Goal: Transaction & Acquisition: Book appointment/travel/reservation

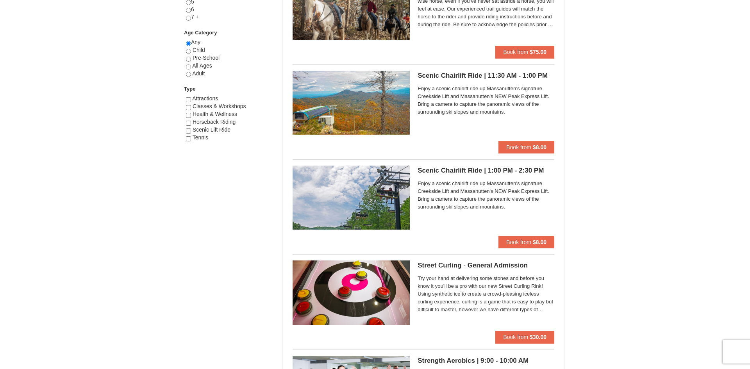
scroll to position [400, 0]
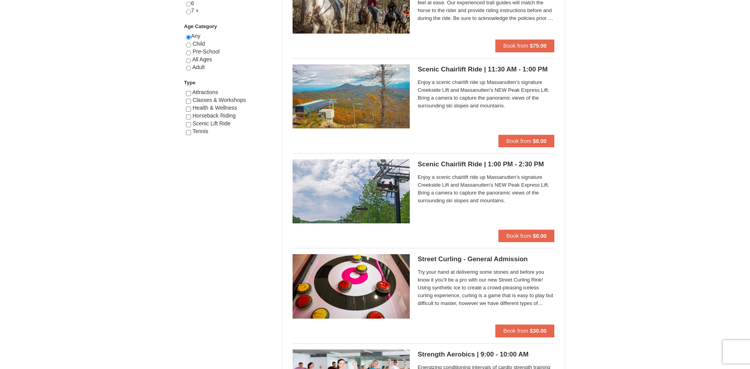
click at [387, 291] on img at bounding box center [351, 286] width 117 height 64
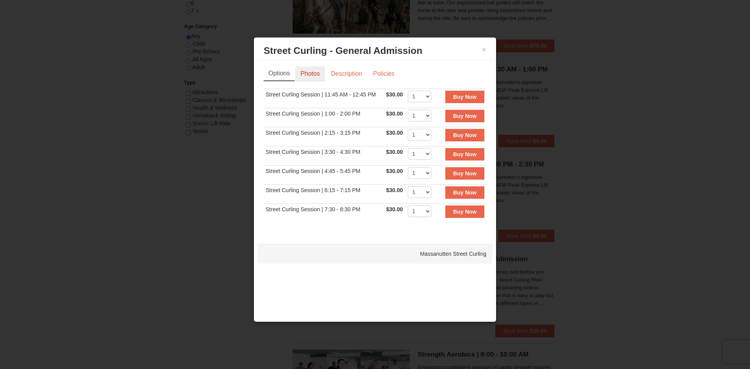
click at [313, 80] on link "Photos" at bounding box center [310, 73] width 30 height 15
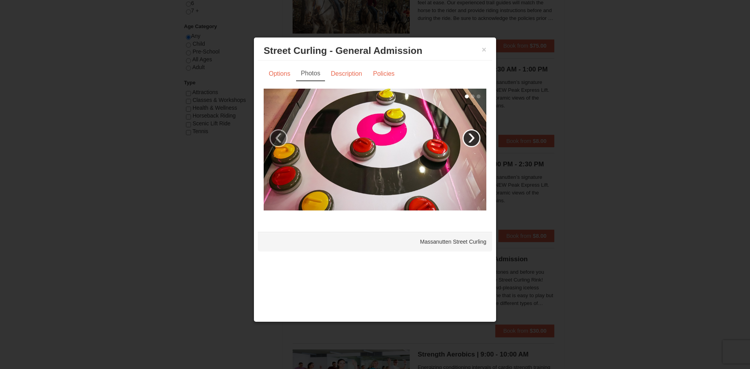
click at [474, 137] on link "›" at bounding box center [472, 138] width 18 height 18
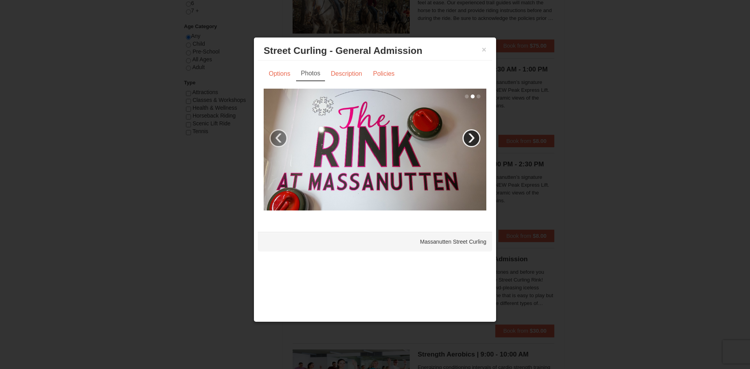
click at [479, 138] on link "›" at bounding box center [472, 138] width 18 height 18
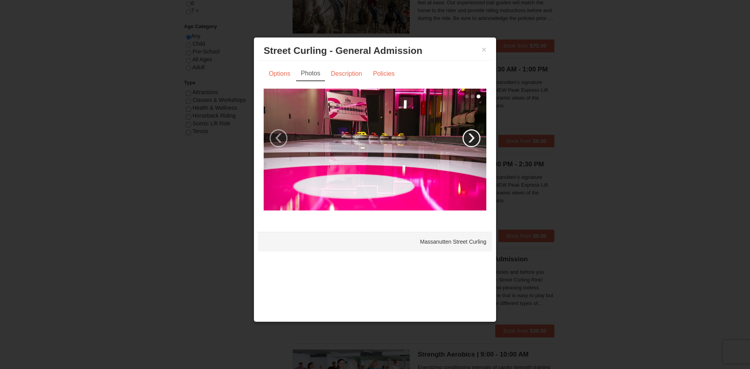
click at [466, 138] on link "›" at bounding box center [472, 138] width 18 height 18
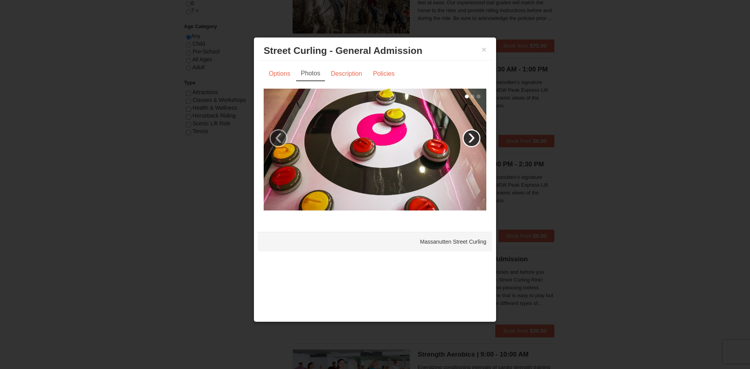
click at [478, 134] on link "›" at bounding box center [472, 138] width 18 height 18
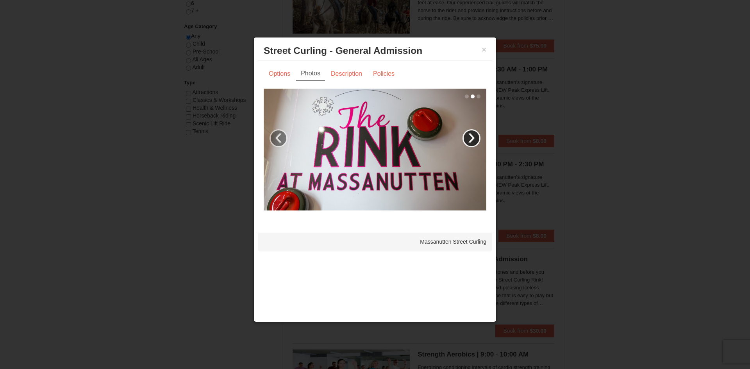
click at [475, 143] on link "›" at bounding box center [472, 138] width 18 height 18
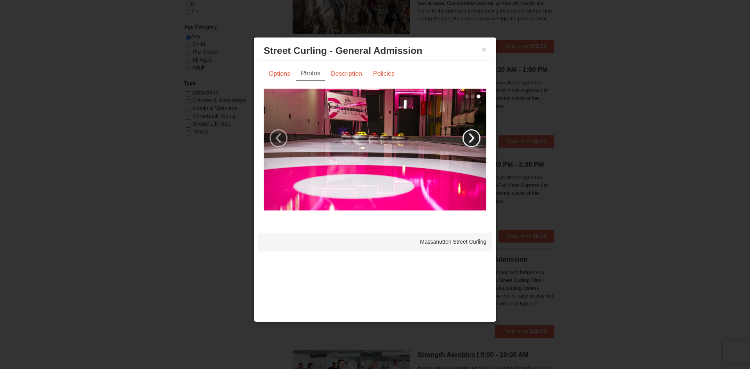
scroll to position [400, 0]
click at [344, 73] on link "Description" at bounding box center [346, 73] width 41 height 15
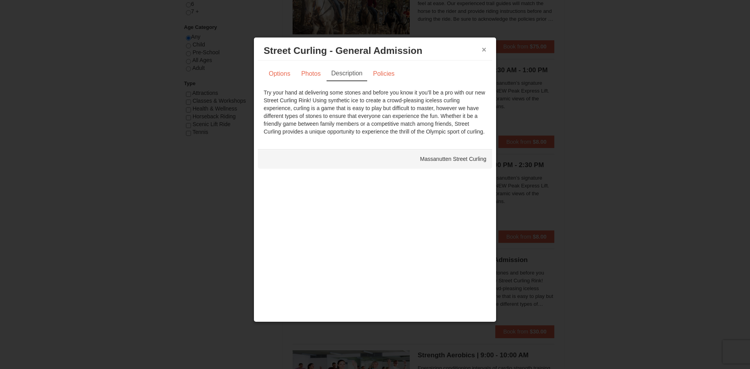
click at [484, 50] on button "×" at bounding box center [484, 50] width 5 height 8
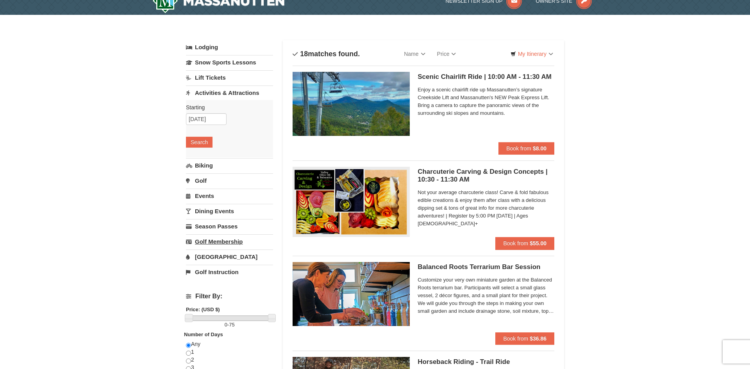
scroll to position [16, 0]
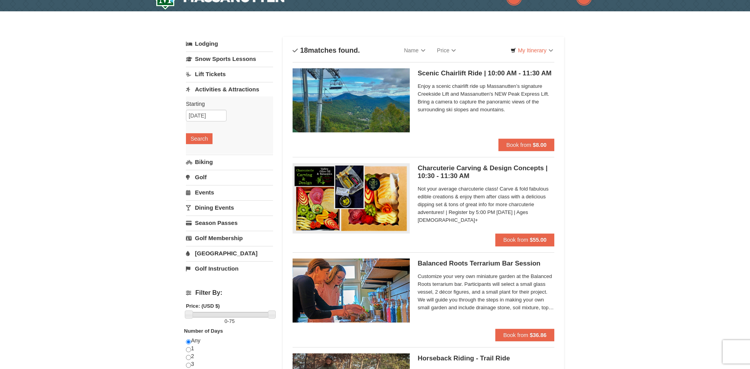
click at [240, 86] on link "Activities & Attractions" at bounding box center [229, 89] width 87 height 14
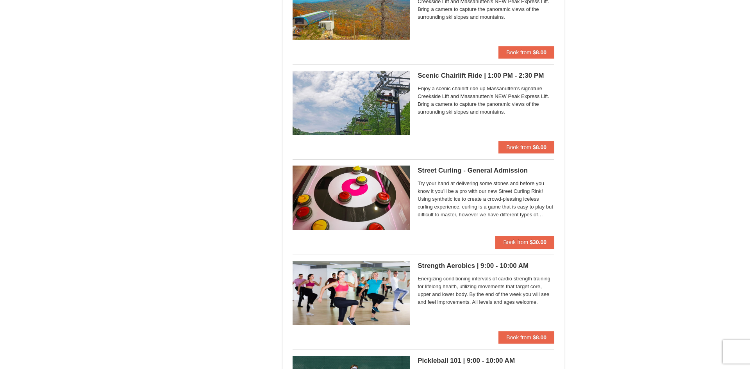
scroll to position [0, 0]
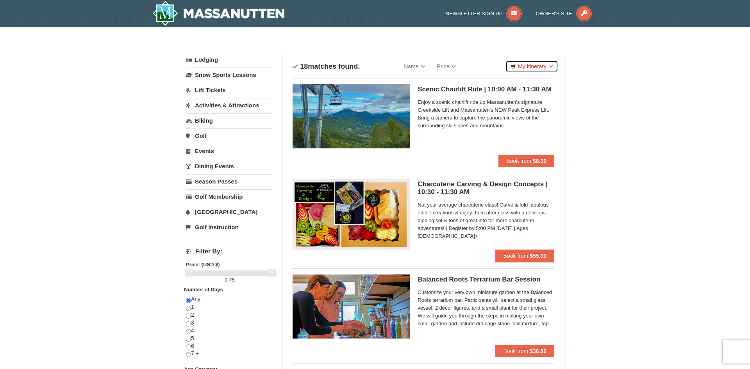
click at [524, 68] on link "My Itinerary" at bounding box center [532, 67] width 53 height 12
click at [690, 20] on div "Newsletter Sign Up Owner's Site" at bounding box center [375, 13] width 750 height 27
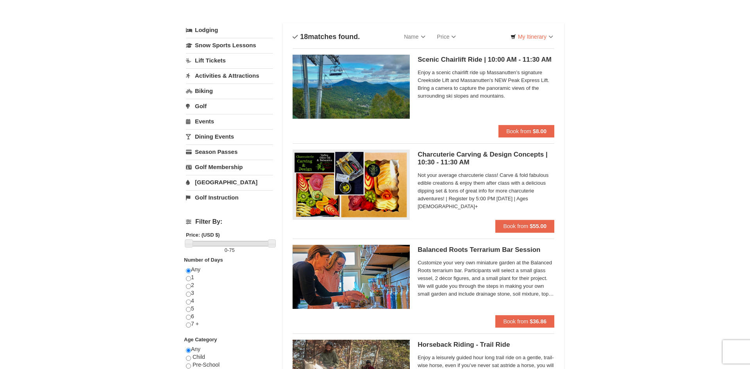
scroll to position [29, 0]
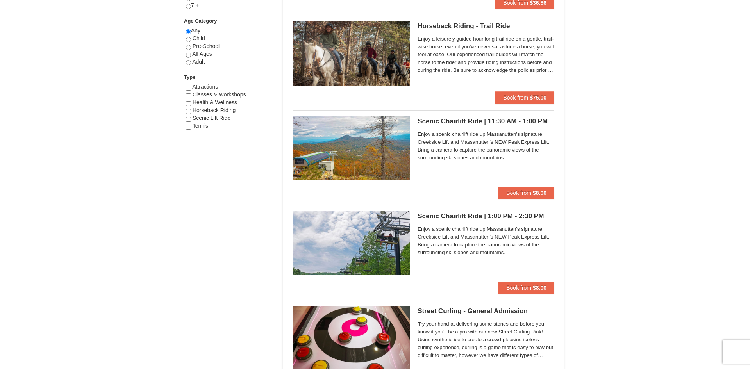
click at [519, 245] on span "Enjoy a scenic chairlift ride up Massanutten’s signature Creekside Lift and Mas…" at bounding box center [486, 240] width 137 height 31
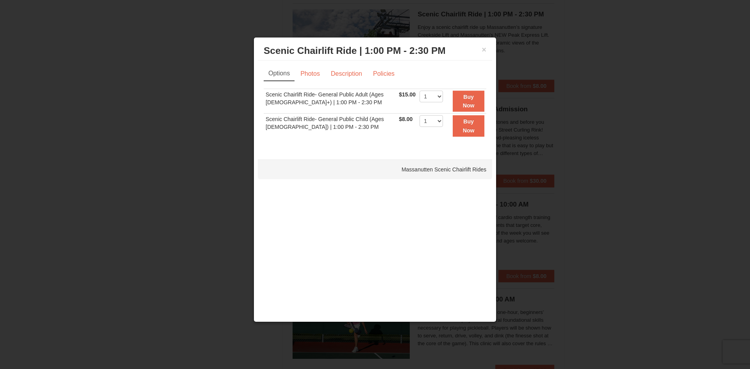
scroll to position [562, 0]
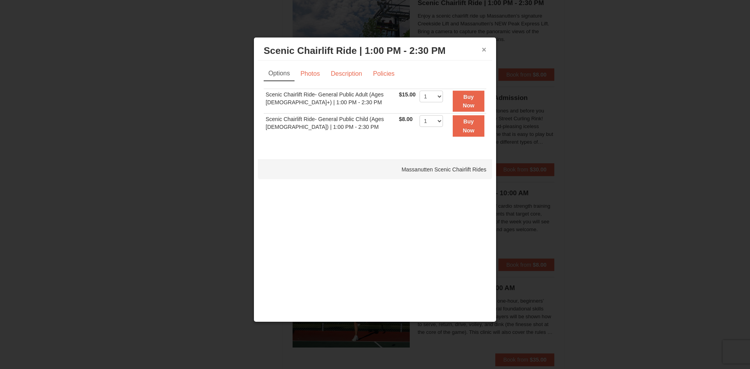
click at [486, 49] on button "×" at bounding box center [484, 50] width 5 height 8
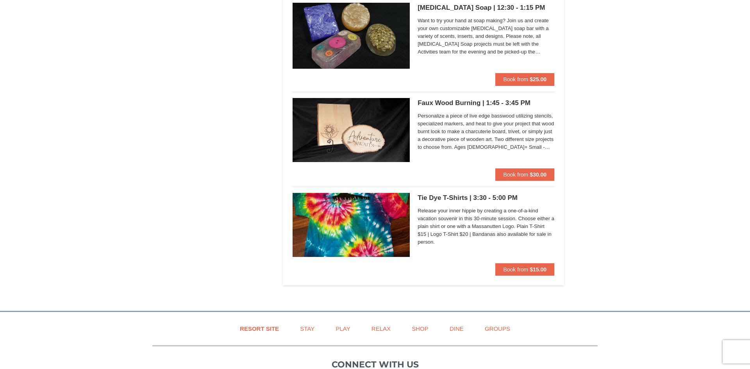
scroll to position [1520, 0]
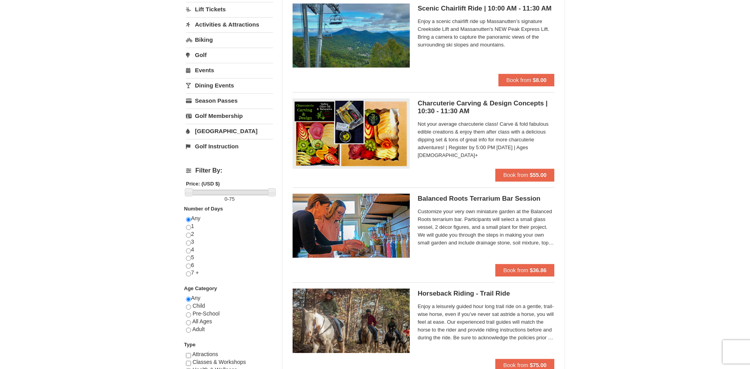
scroll to position [0, 0]
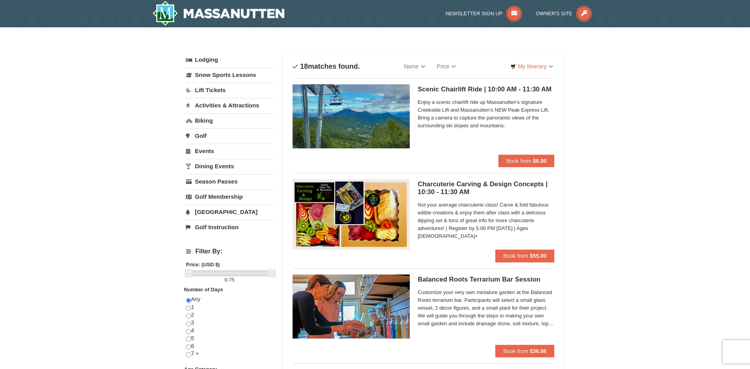
click at [208, 153] on link "Events" at bounding box center [229, 151] width 87 height 14
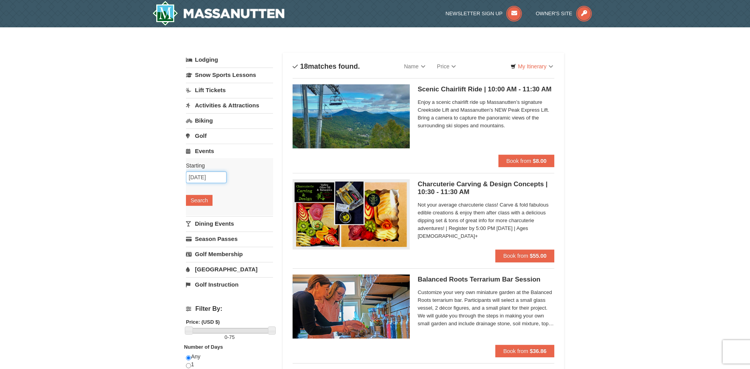
click at [206, 176] on input "10/22/2025" at bounding box center [206, 178] width 41 height 12
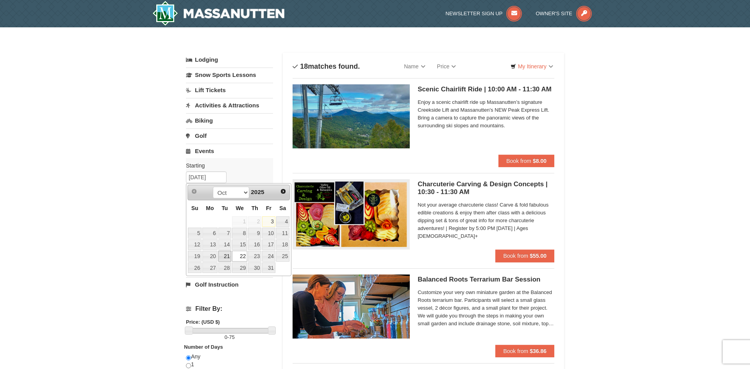
click at [225, 251] on link "21" at bounding box center [224, 256] width 13 height 11
type input "10/21/2025"
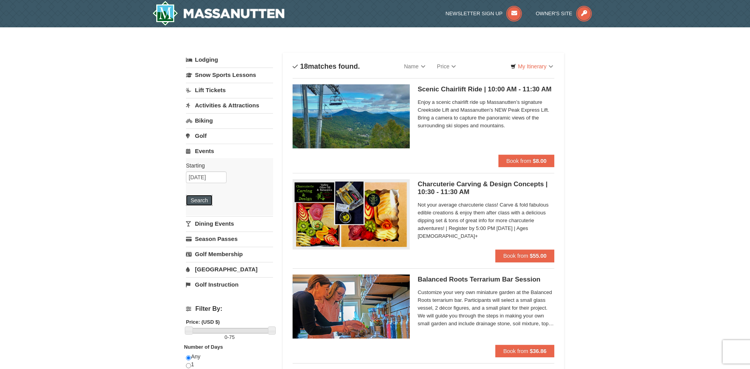
click at [209, 201] on button "Search" at bounding box center [199, 200] width 27 height 11
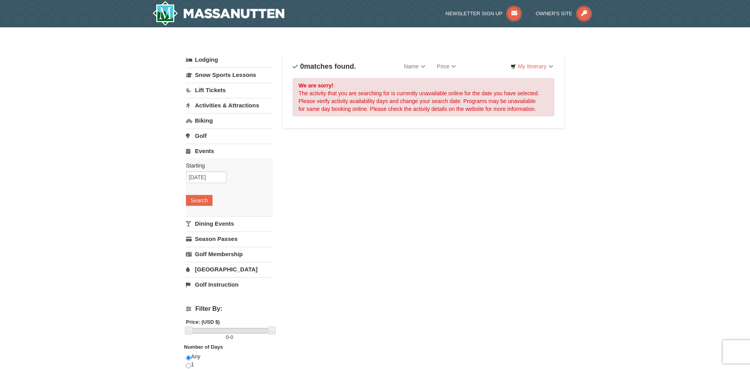
click at [226, 109] on link "Activities & Attractions" at bounding box center [229, 105] width 87 height 14
click at [218, 105] on link "Activities & Attractions" at bounding box center [229, 105] width 87 height 14
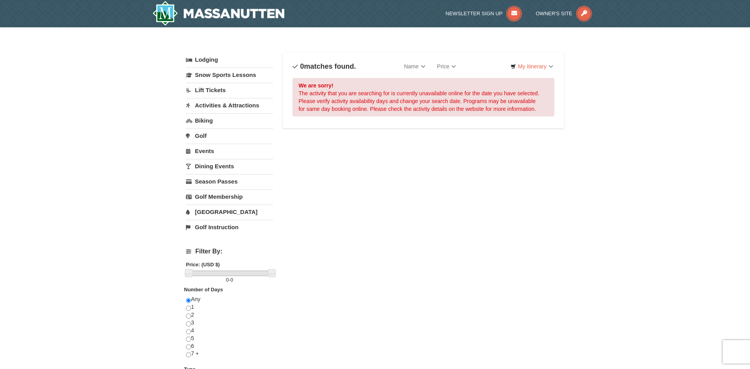
click at [213, 170] on link "Dining Events" at bounding box center [229, 166] width 87 height 14
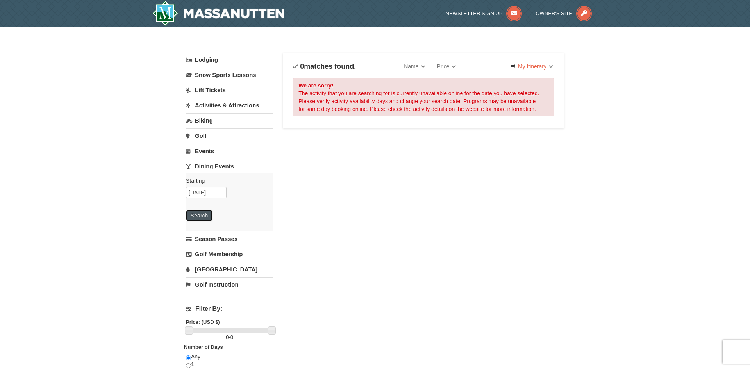
click at [202, 210] on button "Search" at bounding box center [199, 215] width 27 height 11
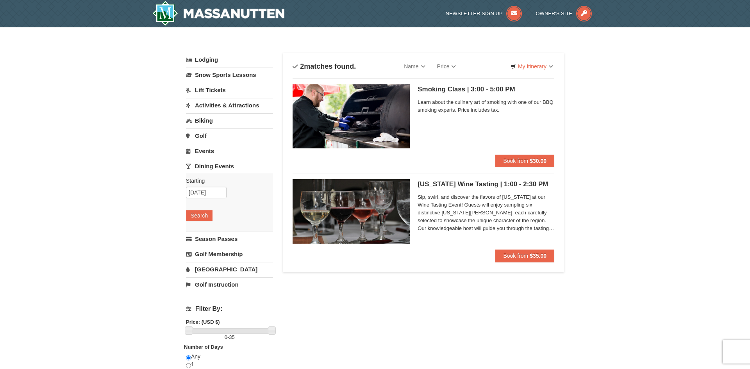
click at [484, 110] on span "Learn about the culinary art of smoking with one of our BBQ smoking experts. Pr…" at bounding box center [486, 106] width 137 height 16
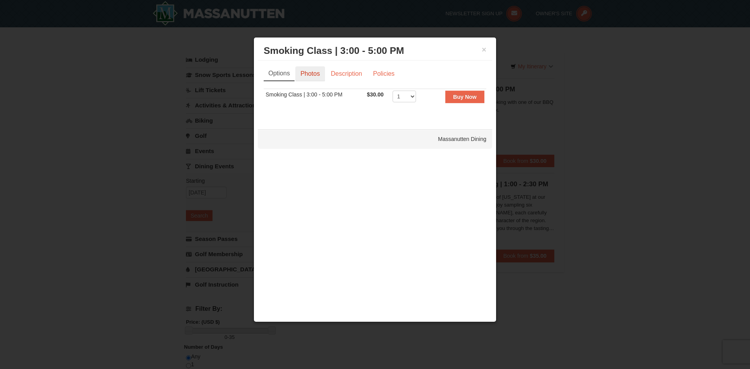
click at [316, 75] on link "Photos" at bounding box center [310, 73] width 30 height 15
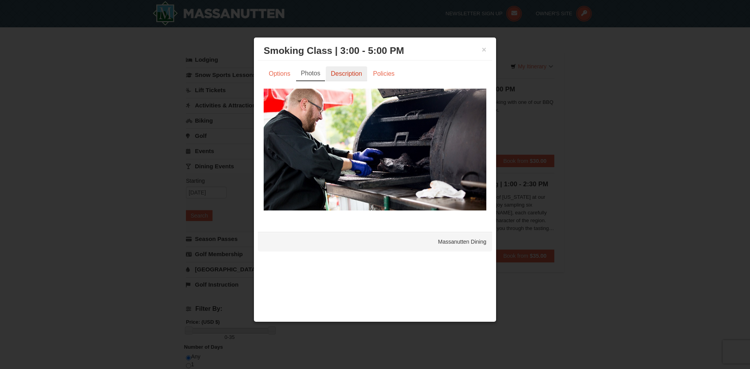
click at [340, 75] on link "Description" at bounding box center [346, 73] width 41 height 15
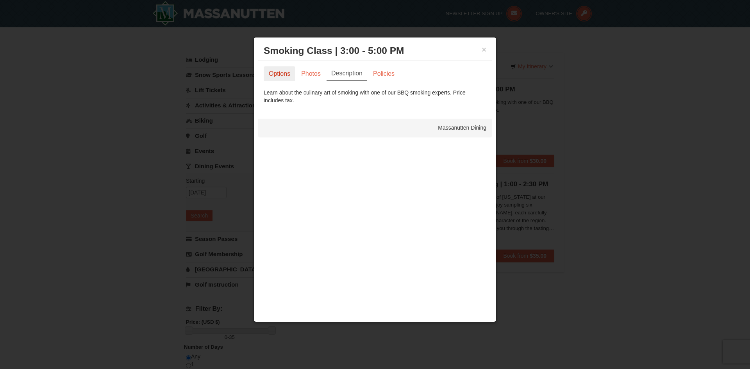
click at [284, 77] on link "Options" at bounding box center [280, 73] width 32 height 15
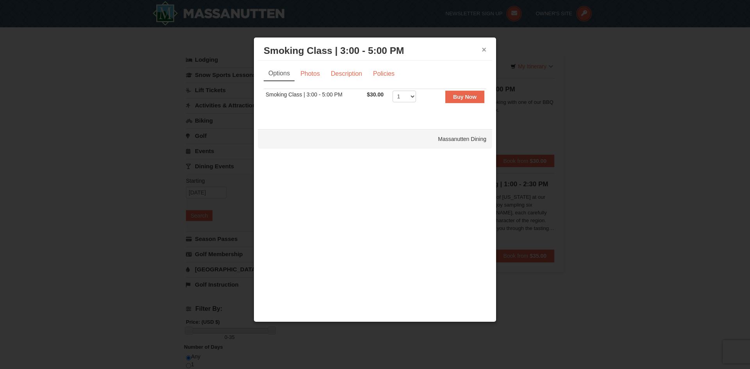
click at [485, 51] on button "×" at bounding box center [484, 50] width 5 height 8
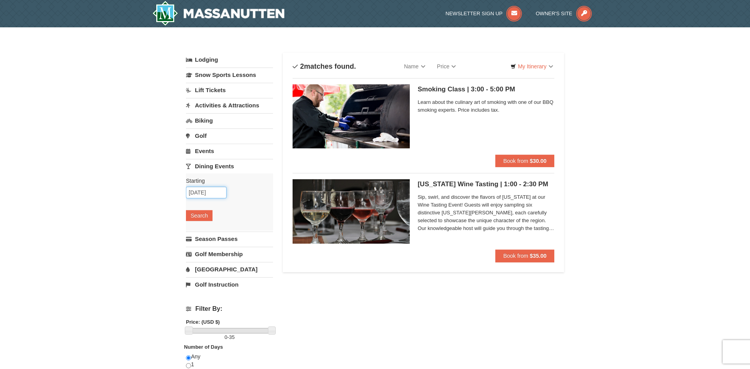
click at [212, 194] on input "10/21/2025" at bounding box center [206, 193] width 41 height 12
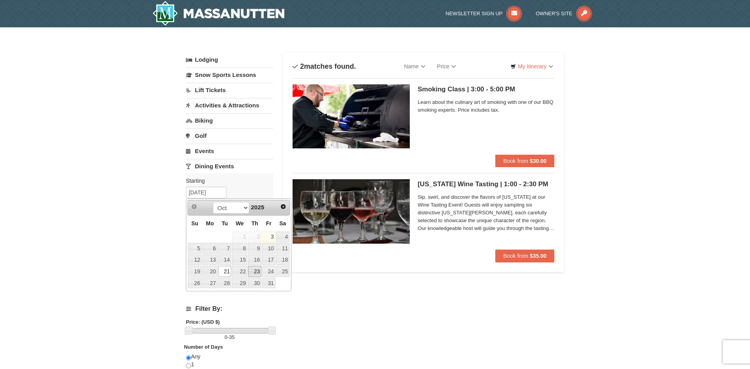
click at [255, 272] on link "23" at bounding box center [254, 271] width 13 height 11
type input "[DATE]"
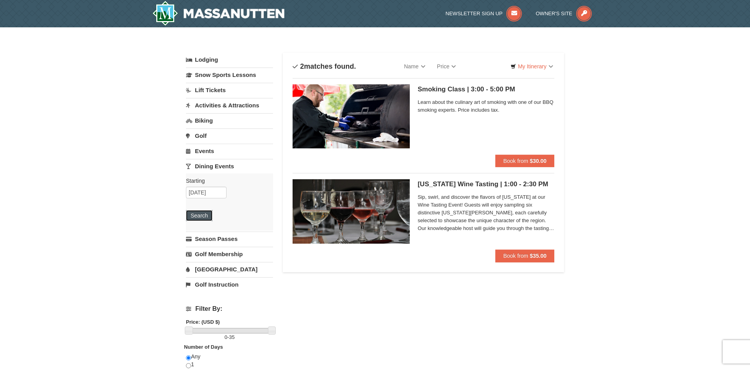
click at [204, 218] on button "Search" at bounding box center [199, 215] width 27 height 11
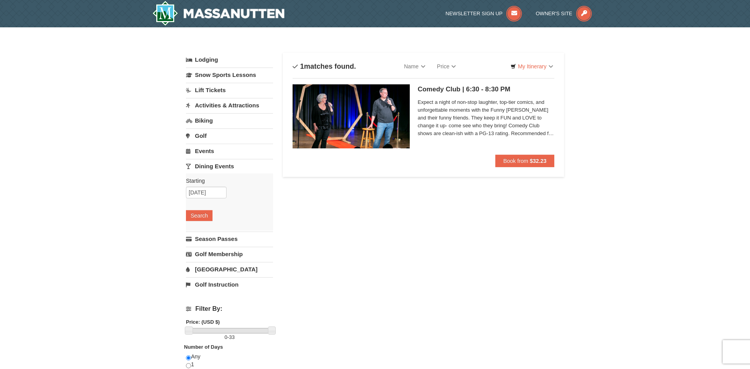
click at [208, 154] on link "Events" at bounding box center [229, 151] width 87 height 14
click at [222, 108] on link "Activities & Attractions" at bounding box center [229, 105] width 87 height 14
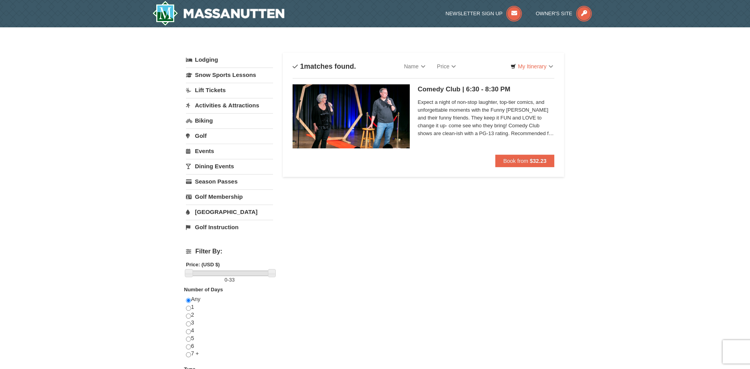
click at [224, 105] on link "Activities & Attractions" at bounding box center [229, 105] width 87 height 14
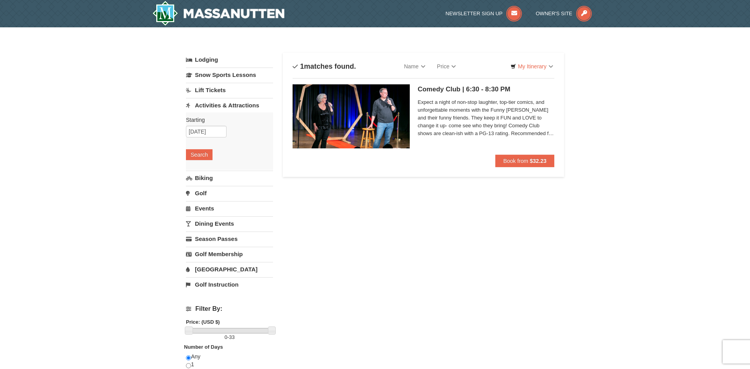
click at [224, 105] on link "Activities & Attractions" at bounding box center [229, 105] width 87 height 14
click at [200, 157] on button "Search" at bounding box center [199, 154] width 27 height 11
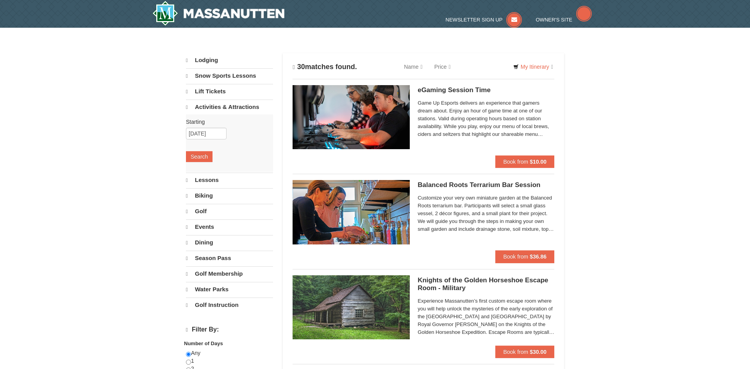
select select "10"
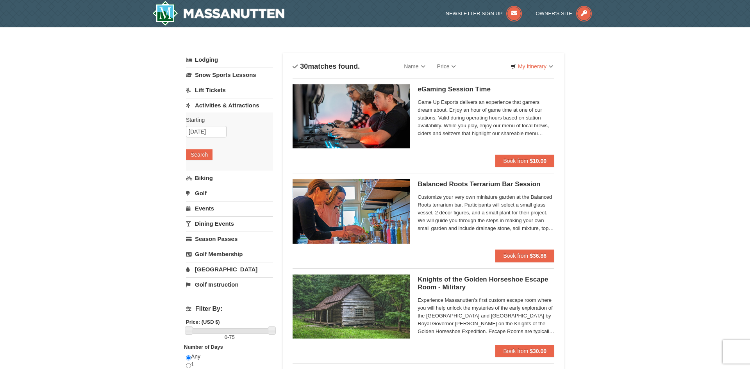
click at [440, 118] on span "Game Up Esports delivers an experience that gamers dream about. Enjoy an hour o…" at bounding box center [486, 117] width 137 height 39
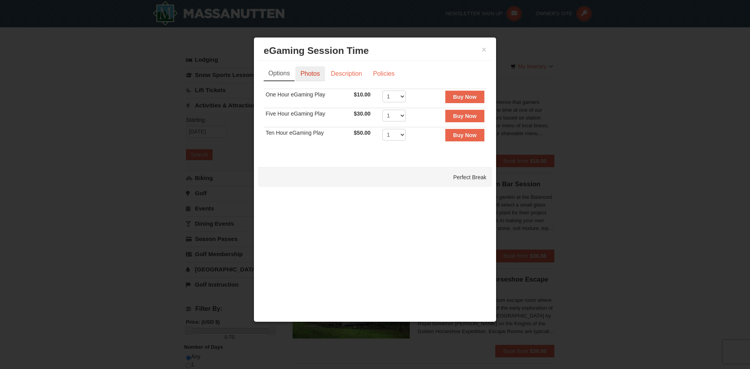
click at [313, 74] on link "Photos" at bounding box center [310, 73] width 30 height 15
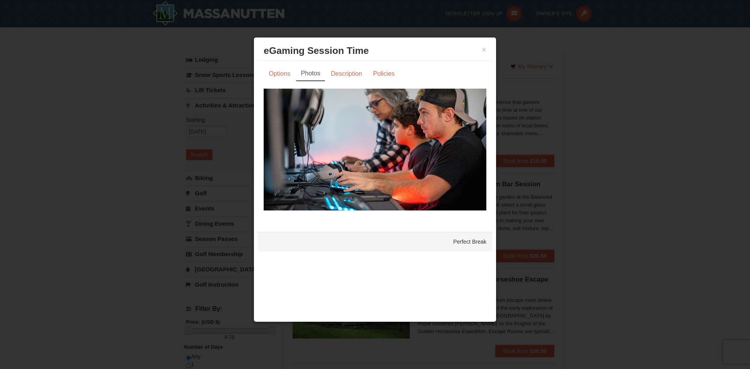
click at [354, 83] on div "Options Photos Description Policies Sorry, no matches found. Please remove some…" at bounding box center [375, 142] width 223 height 152
click at [355, 75] on link "Description" at bounding box center [346, 73] width 41 height 15
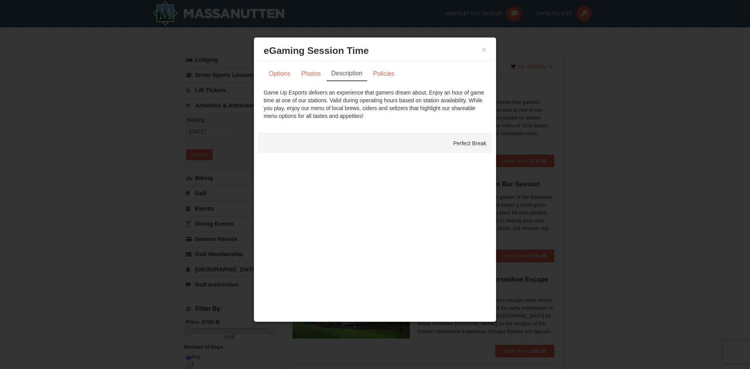
click at [487, 52] on div "× eGaming Session Time Perfect Break" at bounding box center [375, 50] width 234 height 19
click at [484, 48] on button "×" at bounding box center [484, 50] width 5 height 8
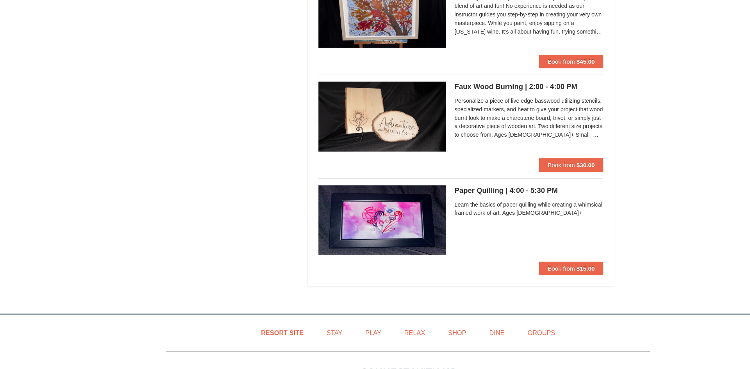
scroll to position [2644, 0]
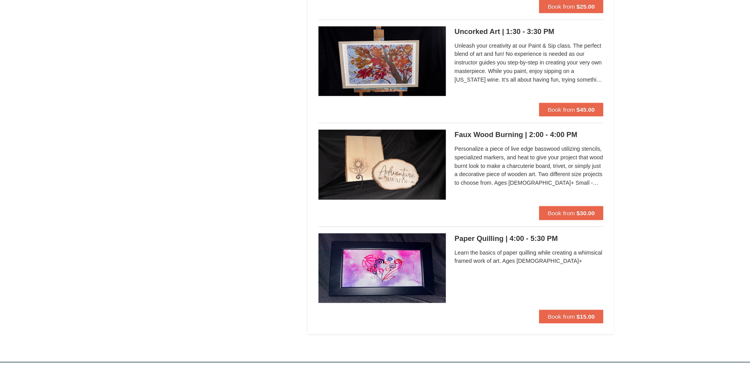
scroll to position [2624, 0]
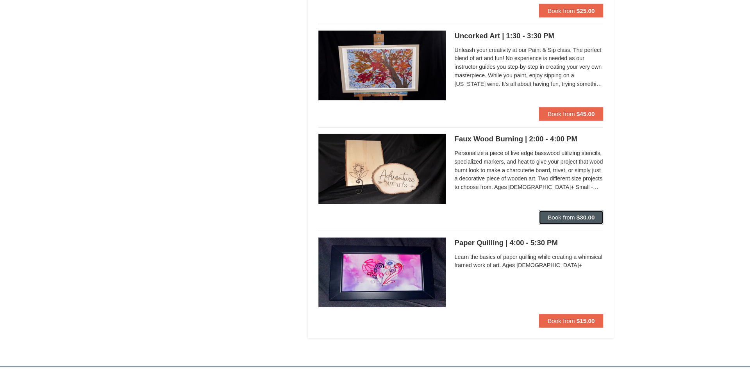
click at [532, 197] on strong "$30.00" at bounding box center [538, 200] width 17 height 6
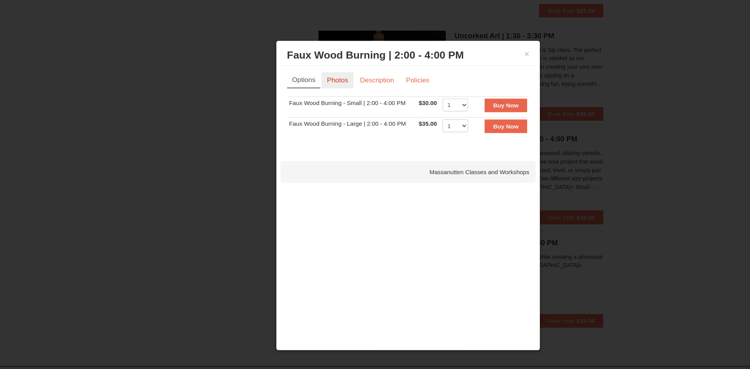
click at [319, 73] on link "Photos" at bounding box center [310, 73] width 30 height 15
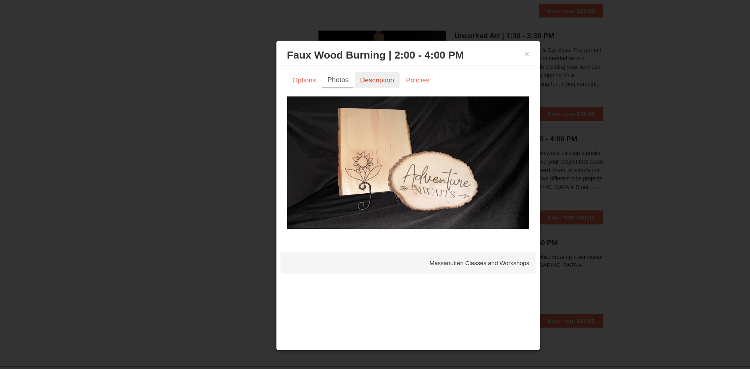
click at [336, 75] on link "Description" at bounding box center [346, 73] width 41 height 15
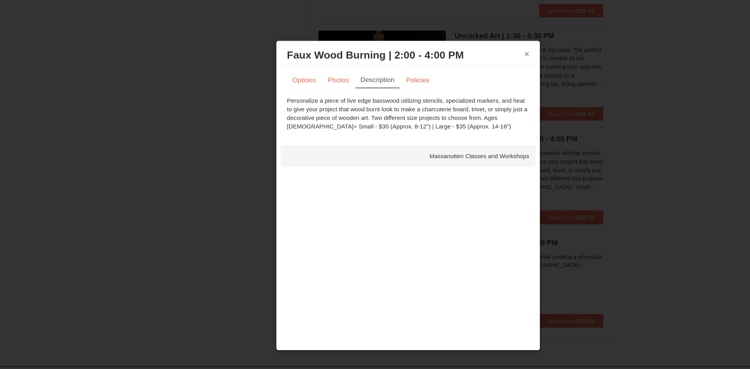
click at [486, 49] on button "×" at bounding box center [484, 50] width 5 height 8
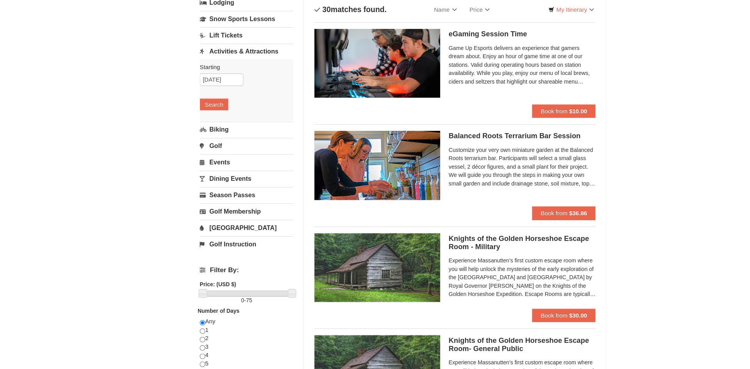
scroll to position [45, 0]
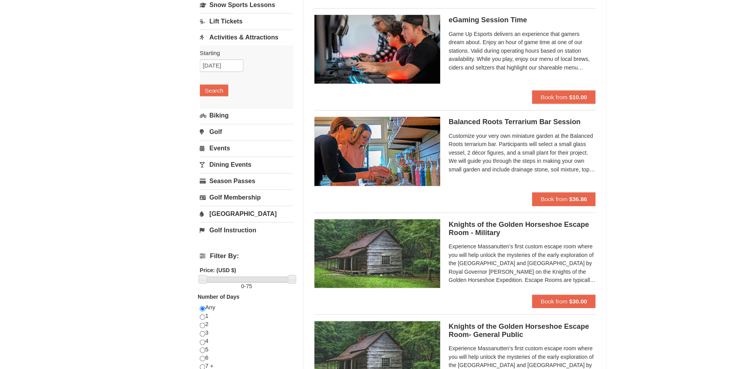
click at [523, 160] on span "Customize your very own miniature garden at the Balanced Roots terrarium bar. P…" at bounding box center [486, 167] width 137 height 39
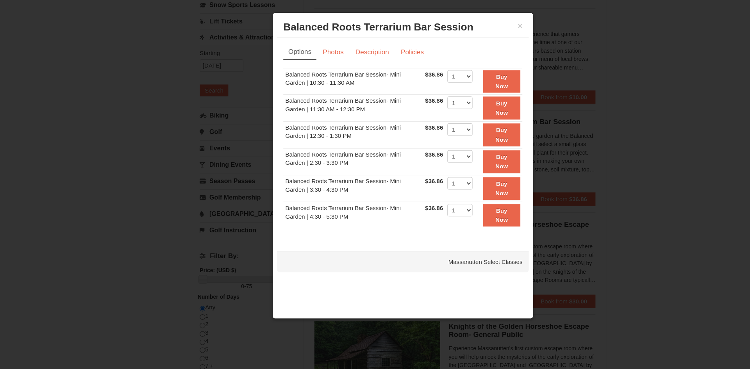
click at [52, 156] on div at bounding box center [375, 184] width 750 height 369
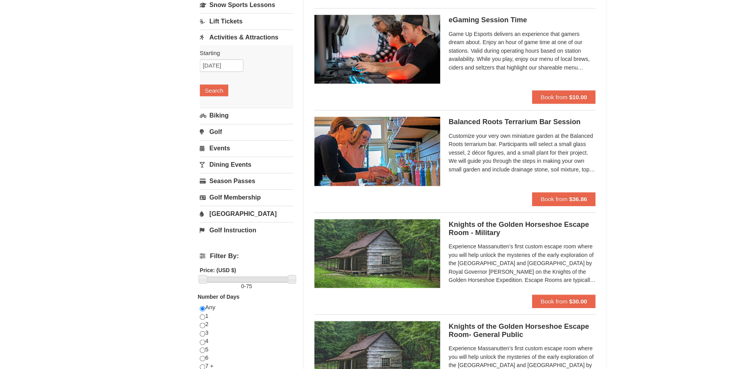
click at [379, 143] on img at bounding box center [351, 166] width 117 height 64
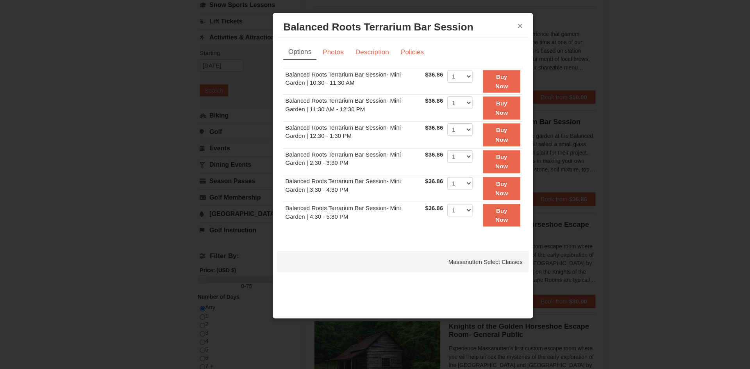
click at [486, 49] on button "×" at bounding box center [484, 50] width 5 height 8
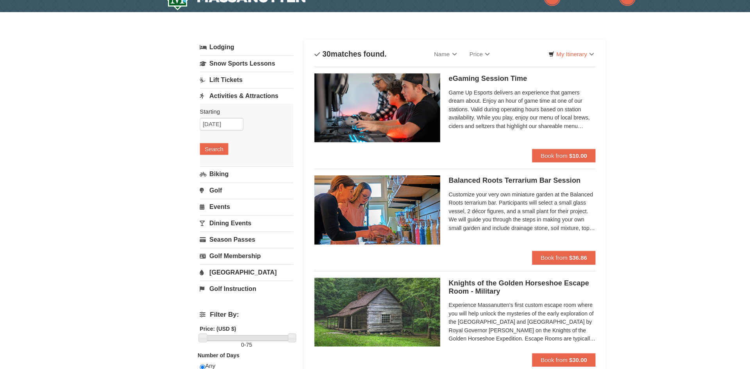
scroll to position [0, 0]
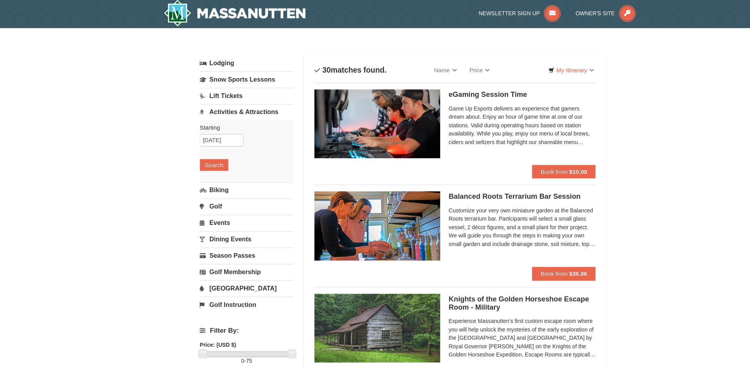
click at [506, 225] on span "Customize your very own miniature garden at the Balanced Roots terrarium bar. P…" at bounding box center [486, 212] width 137 height 39
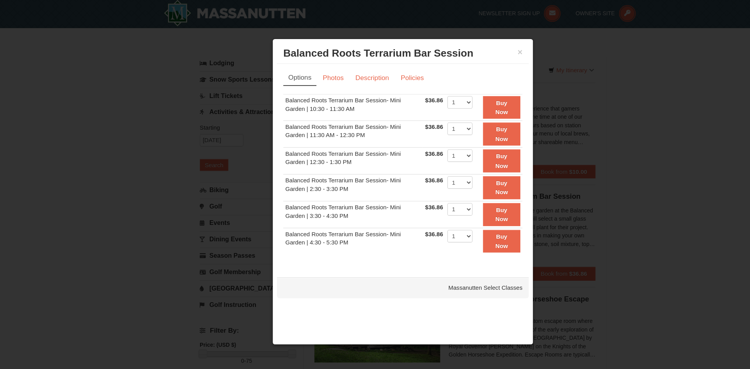
click at [506, 225] on div at bounding box center [375, 184] width 750 height 369
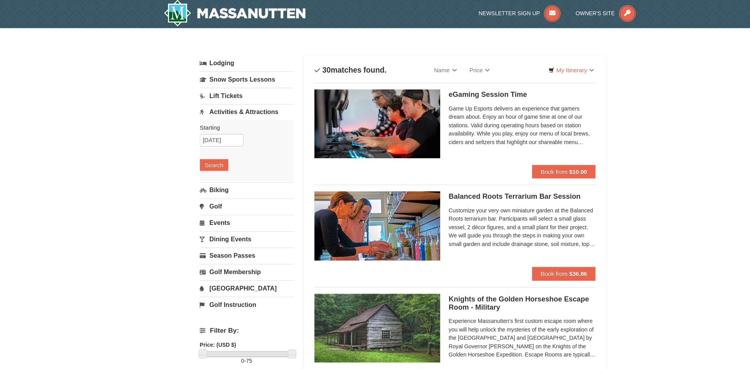
click at [521, 221] on span "Customize your very own miniature garden at the Balanced Roots terrarium bar. P…" at bounding box center [486, 212] width 137 height 39
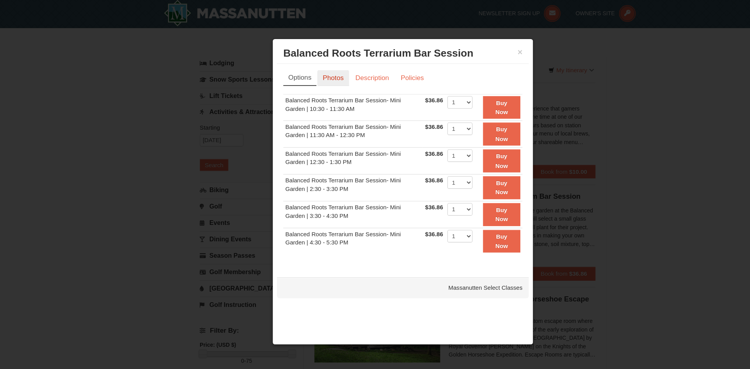
click at [318, 70] on link "Photos" at bounding box center [310, 73] width 30 height 15
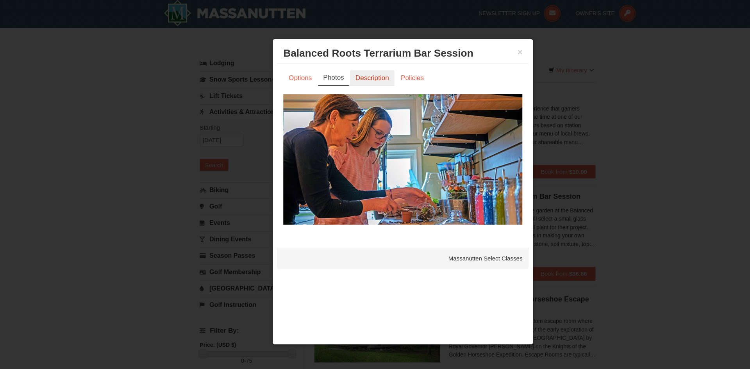
click at [349, 76] on link "Description" at bounding box center [346, 73] width 41 height 15
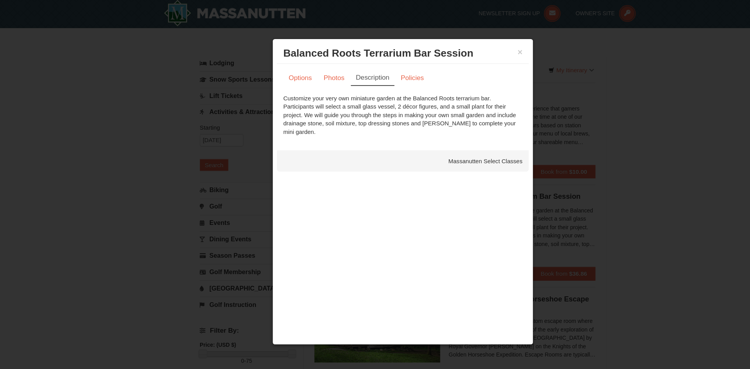
click at [349, 76] on link "Description" at bounding box center [347, 73] width 41 height 15
click at [389, 71] on link "Policies" at bounding box center [384, 73] width 32 height 15
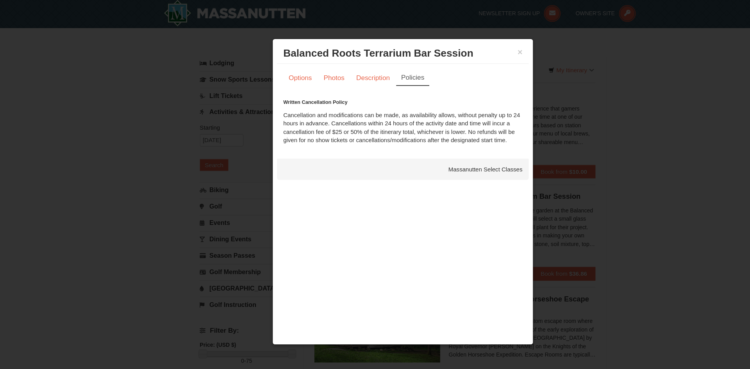
click at [375, 268] on div "× Balanced Roots Terrarium Bar Session Massanutten Select Classes Options Photo…" at bounding box center [375, 180] width 243 height 286
click at [205, 290] on div at bounding box center [375, 184] width 750 height 369
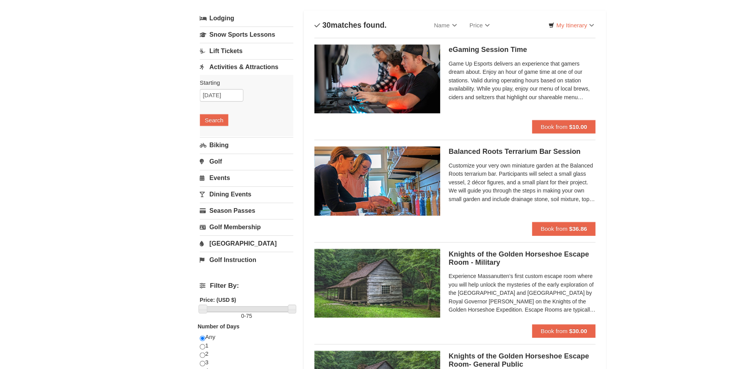
scroll to position [40, 0]
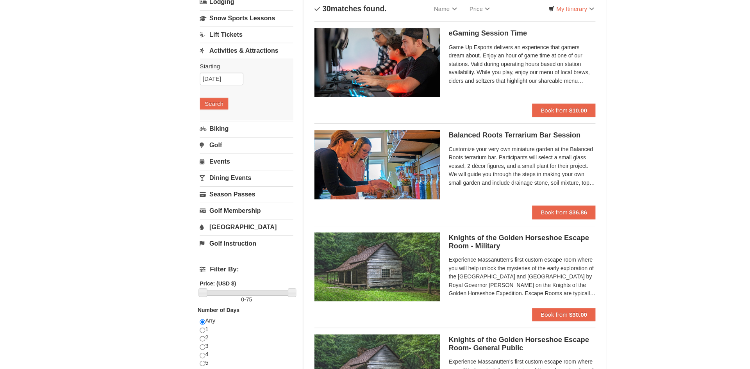
click at [468, 168] on span "Customize your very own miniature garden at the Balanced Roots terrarium bar. P…" at bounding box center [486, 172] width 137 height 39
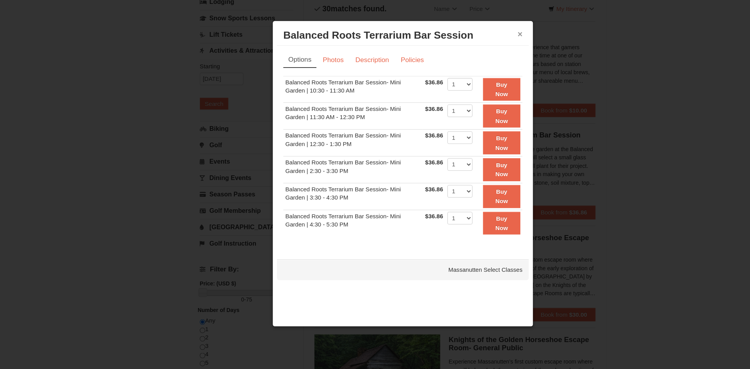
click at [485, 49] on button "×" at bounding box center [484, 50] width 5 height 8
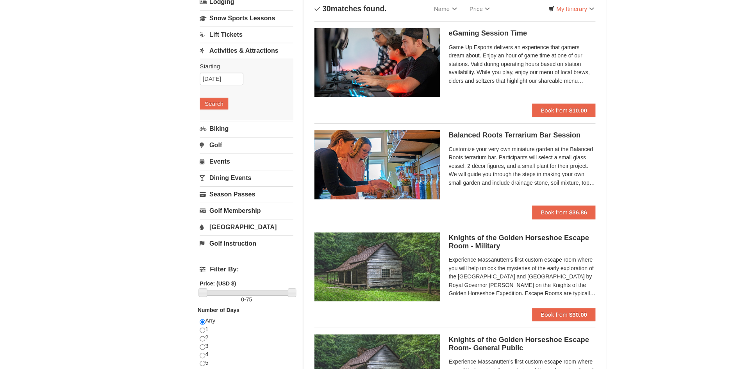
click at [518, 174] on span "Customize your very own miniature garden at the Balanced Roots terrarium bar. P…" at bounding box center [486, 172] width 137 height 39
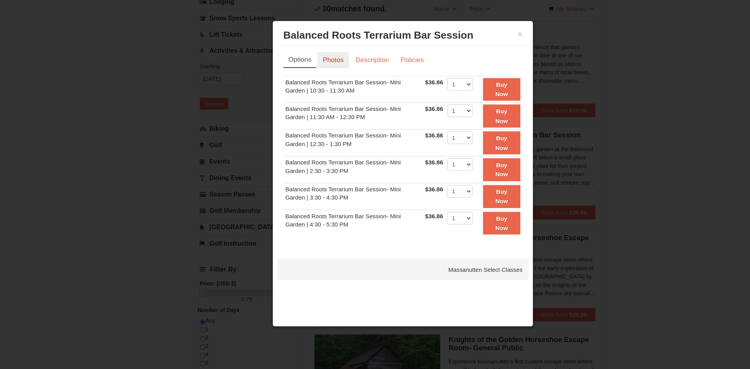
click at [305, 75] on link "Photos" at bounding box center [310, 73] width 30 height 15
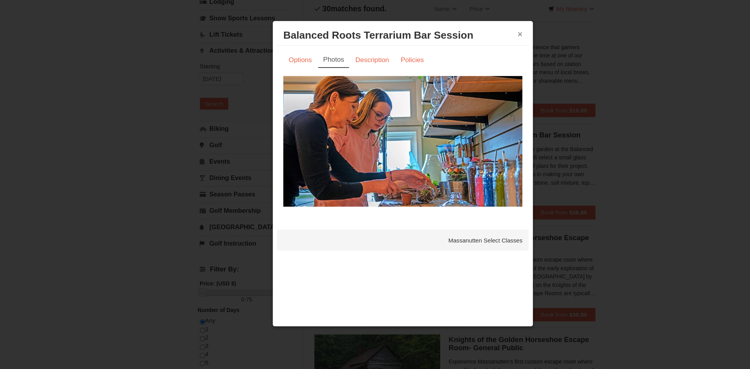
click at [485, 51] on button "×" at bounding box center [484, 50] width 5 height 8
